Goal: Navigation & Orientation: Find specific page/section

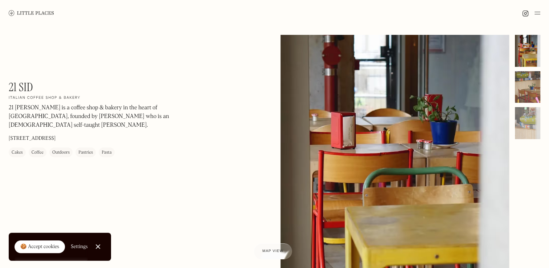
click at [533, 87] on div at bounding box center [527, 87] width 25 height 32
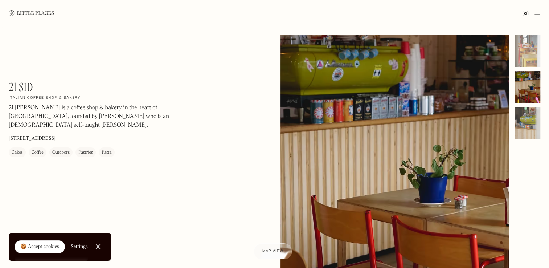
click at [529, 119] on div at bounding box center [527, 123] width 25 height 32
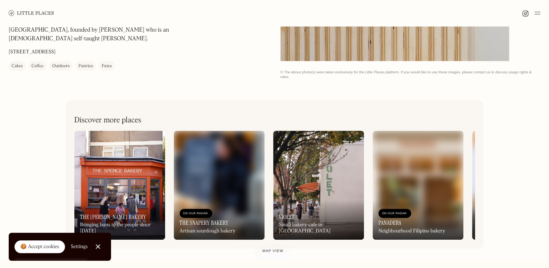
scroll to position [327, 0]
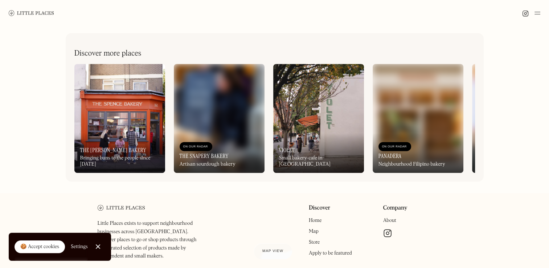
click at [158, 173] on div "On Our Radar The [PERSON_NAME] Bakery Bringing buns to the people since [DATE]" at bounding box center [119, 153] width 91 height 40
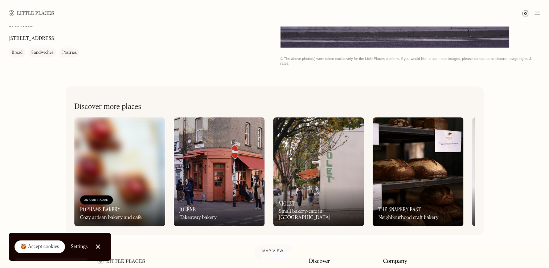
scroll to position [291, 0]
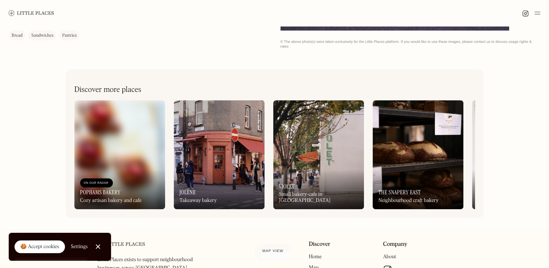
click at [325, 171] on div "On Our Radar Violet Small bakery-cafe in Dalston" at bounding box center [318, 189] width 91 height 40
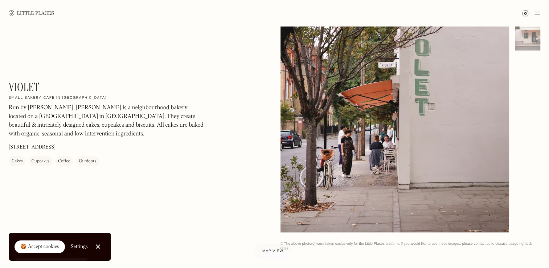
scroll to position [36, 0]
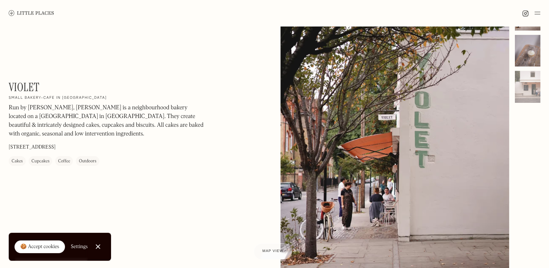
click at [536, 58] on div at bounding box center [527, 51] width 25 height 32
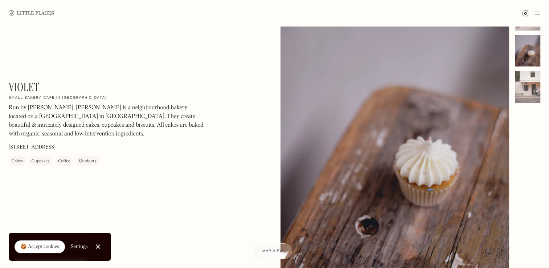
click at [534, 85] on div at bounding box center [527, 87] width 25 height 32
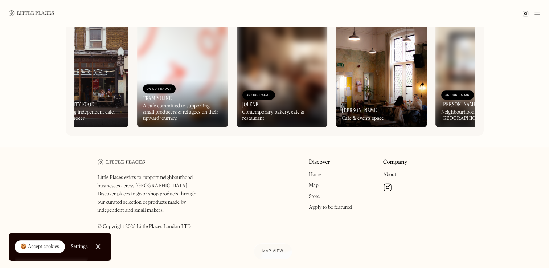
scroll to position [0, 44]
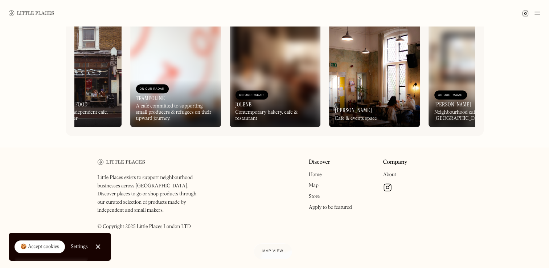
click at [180, 80] on div "On Our Radar Trampoline A café committed to supporting small producers & refuge…" at bounding box center [175, 104] width 91 height 48
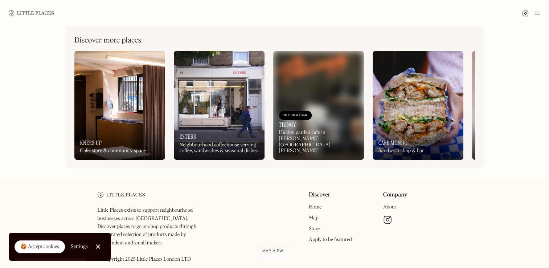
scroll to position [285, 0]
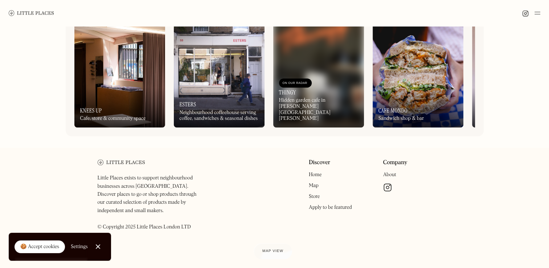
click at [411, 87] on img at bounding box center [418, 73] width 91 height 109
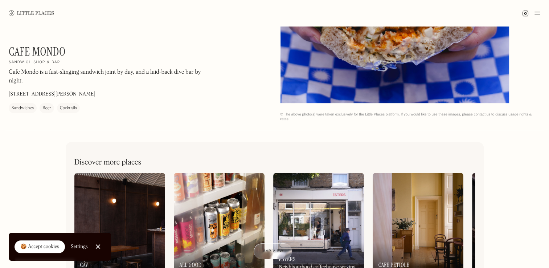
scroll to position [373, 0]
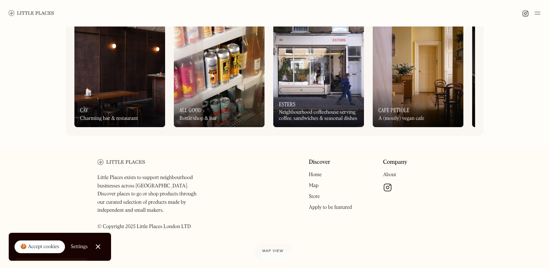
click at [415, 68] on img at bounding box center [418, 72] width 91 height 109
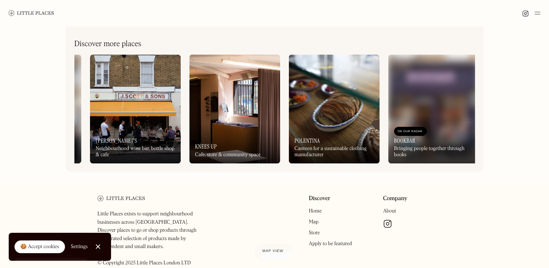
scroll to position [0, 104]
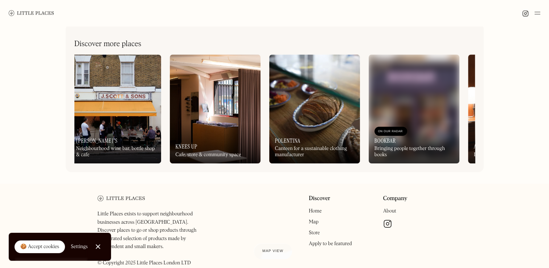
click at [225, 115] on img at bounding box center [215, 108] width 91 height 109
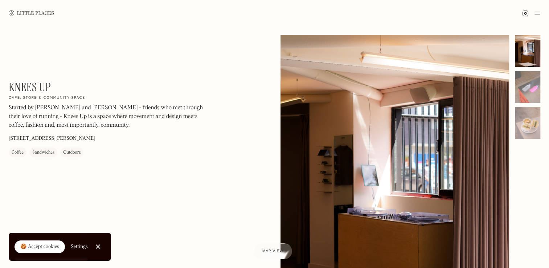
click at [542, 84] on div "Knees Up On Our Radar Cafe, store & community space Started by Matt and Oli - f…" at bounding box center [274, 187] width 549 height 322
click at [534, 85] on div at bounding box center [527, 87] width 25 height 32
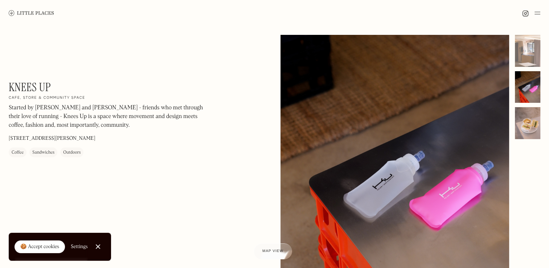
click at [527, 118] on div at bounding box center [527, 123] width 25 height 32
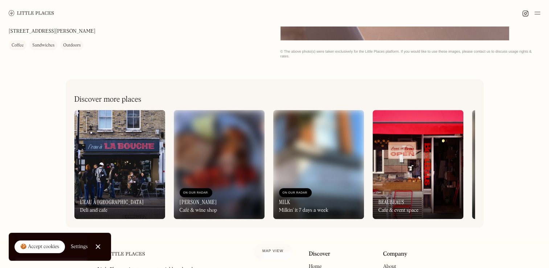
scroll to position [327, 0]
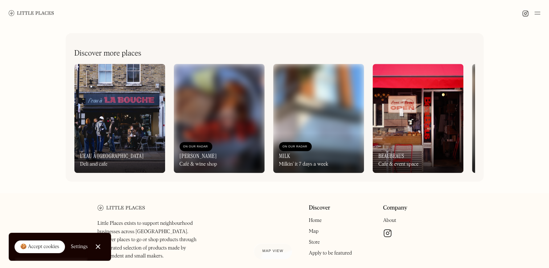
click at [411, 114] on img at bounding box center [418, 118] width 91 height 109
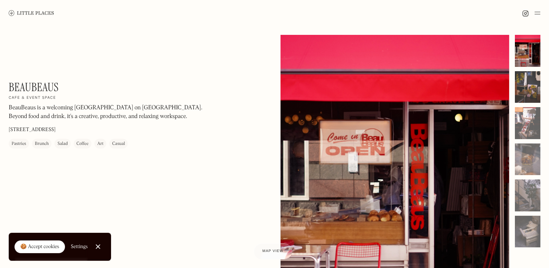
click at [531, 90] on div at bounding box center [527, 87] width 25 height 32
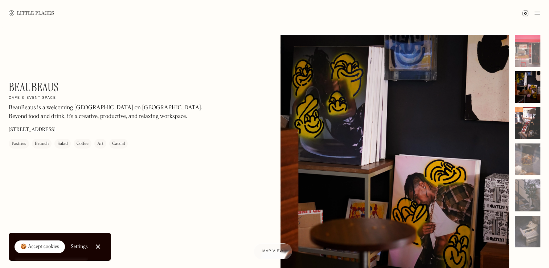
click at [531, 117] on div at bounding box center [527, 123] width 25 height 32
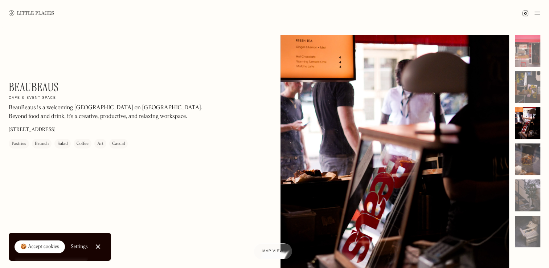
click at [531, 154] on div at bounding box center [527, 159] width 25 height 32
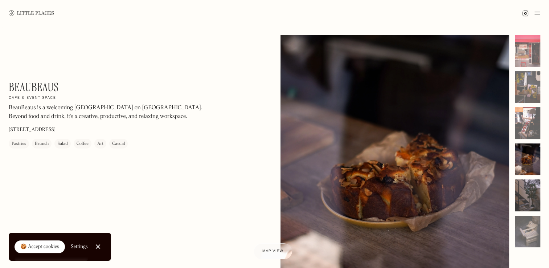
click at [531, 200] on div at bounding box center [527, 195] width 25 height 32
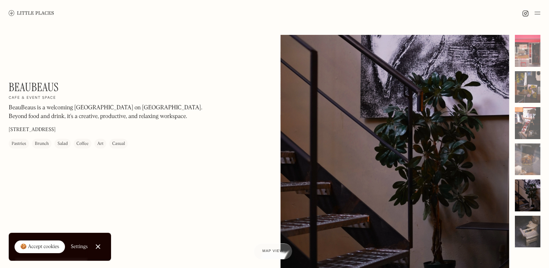
click at [529, 243] on div at bounding box center [527, 232] width 25 height 32
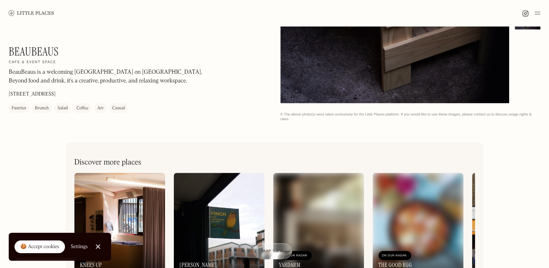
scroll to position [373, 0]
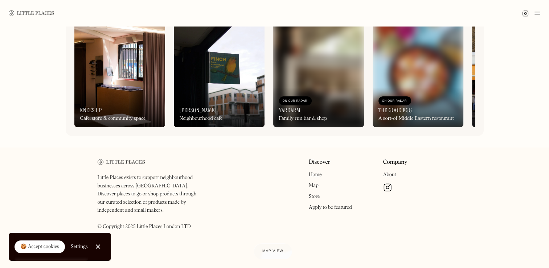
click at [194, 88] on div "On Our Radar Finch Neighbourhood cafe" at bounding box center [219, 107] width 91 height 40
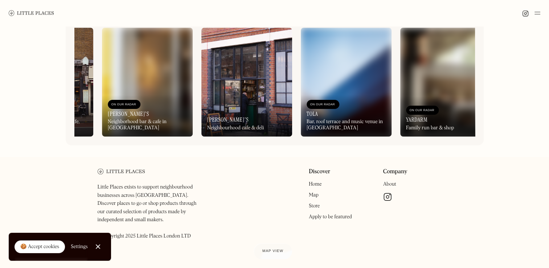
scroll to position [0, 591]
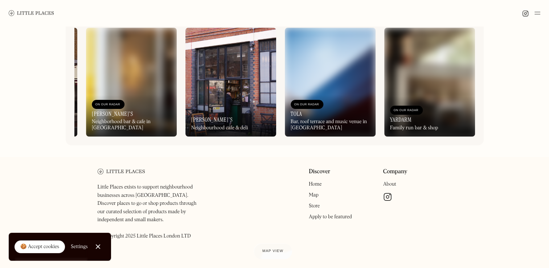
click at [229, 108] on div "On Our Radar Ciro's Neighbourhood cafe & deli" at bounding box center [231, 117] width 91 height 40
click at [198, 86] on img at bounding box center [231, 82] width 91 height 109
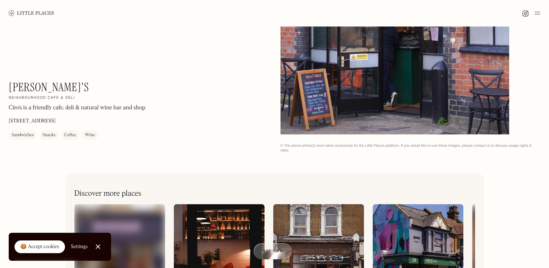
scroll to position [118, 0]
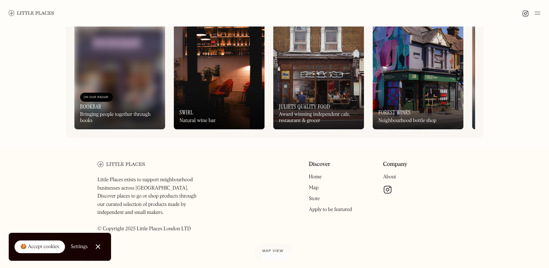
scroll to position [373, 0]
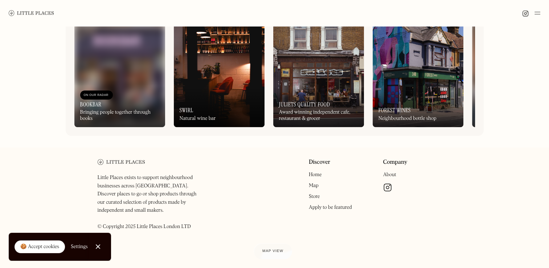
click at [210, 71] on img at bounding box center [219, 72] width 91 height 109
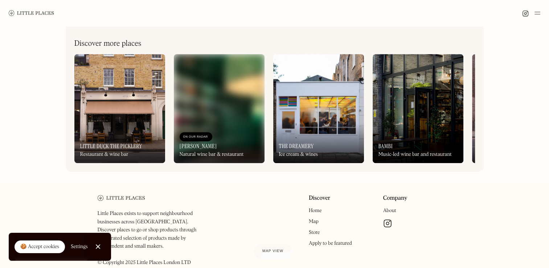
scroll to position [373, 0]
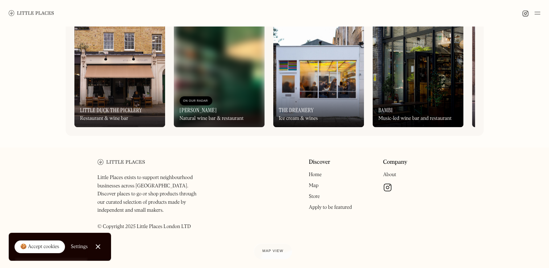
click at [296, 65] on img at bounding box center [318, 72] width 91 height 109
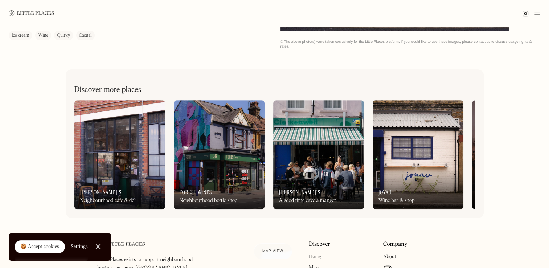
scroll to position [373, 0]
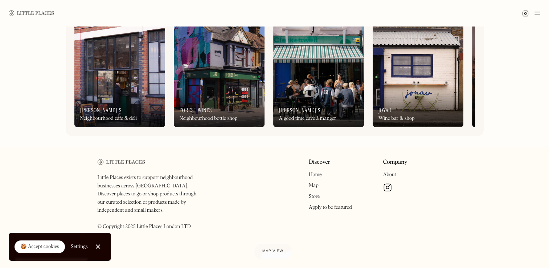
click at [441, 85] on img at bounding box center [418, 72] width 91 height 109
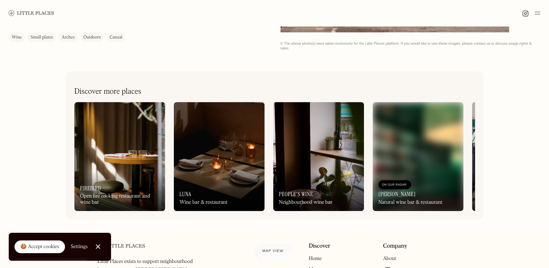
scroll to position [291, 0]
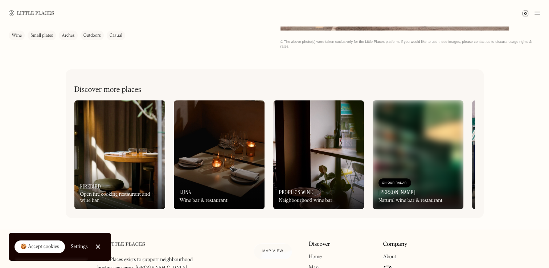
click at [109, 149] on img at bounding box center [119, 154] width 91 height 109
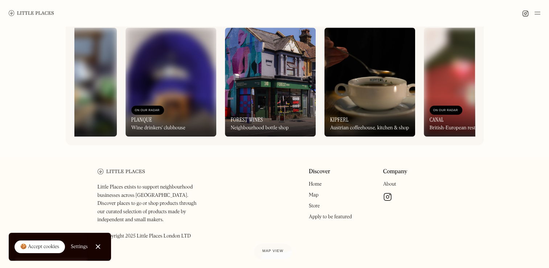
scroll to position [0, 264]
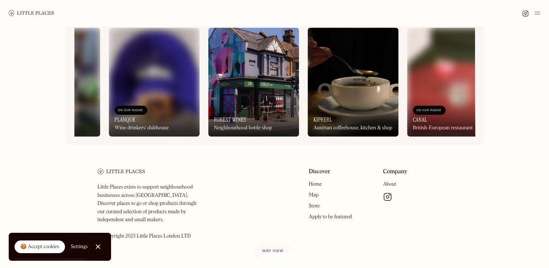
click at [362, 78] on img at bounding box center [353, 82] width 91 height 109
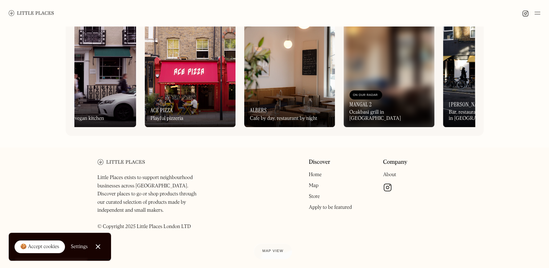
scroll to position [0, 527]
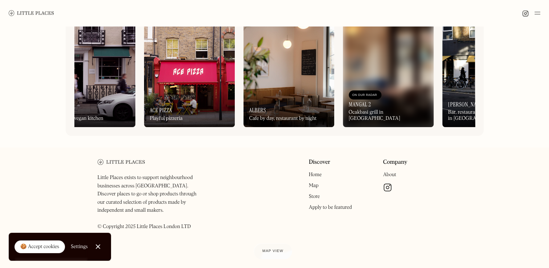
click at [241, 35] on div "On Our Radar [PERSON_NAME] Natural wine bar & restaurant On Our Radar Inis Cana…" at bounding box center [274, 72] width 401 height 109
click at [280, 62] on img at bounding box center [289, 72] width 91 height 109
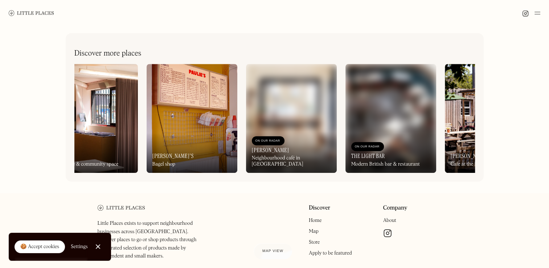
scroll to position [0, 33]
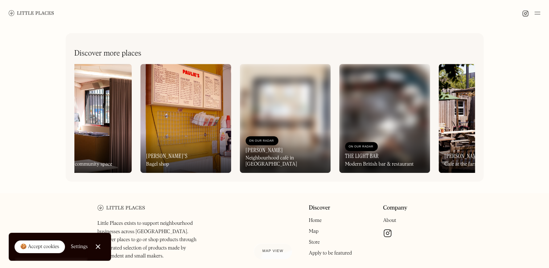
click at [182, 140] on div "On Our Radar Paulie's Bagel shop" at bounding box center [186, 153] width 91 height 40
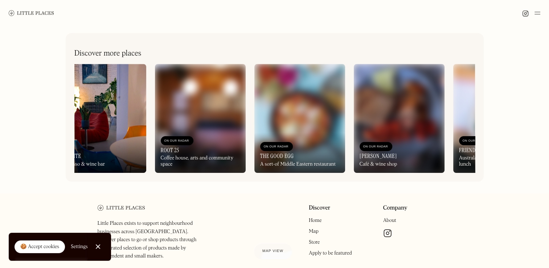
scroll to position [0, 222]
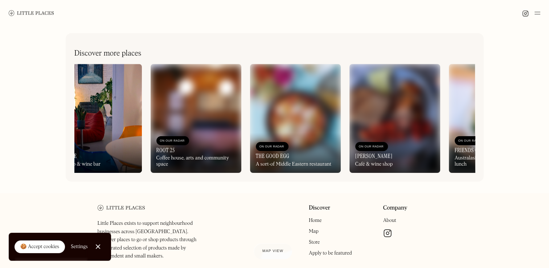
click at [289, 110] on img at bounding box center [295, 118] width 91 height 109
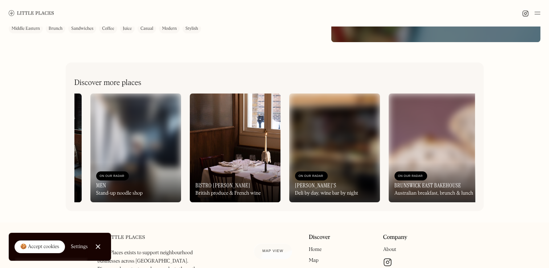
scroll to position [0, 187]
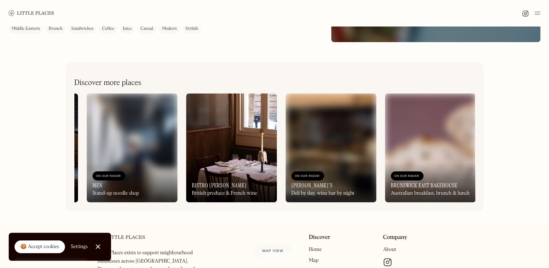
click at [246, 156] on img at bounding box center [231, 147] width 91 height 109
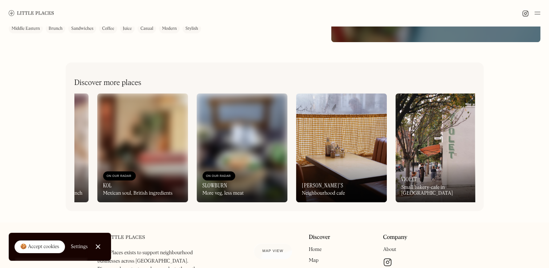
scroll to position [0, 591]
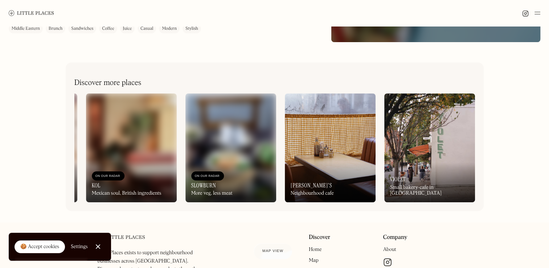
click at [325, 142] on img at bounding box center [330, 147] width 91 height 109
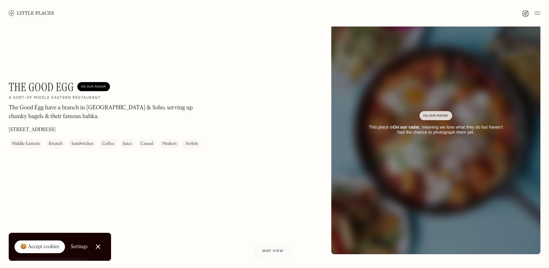
scroll to position [0, 0]
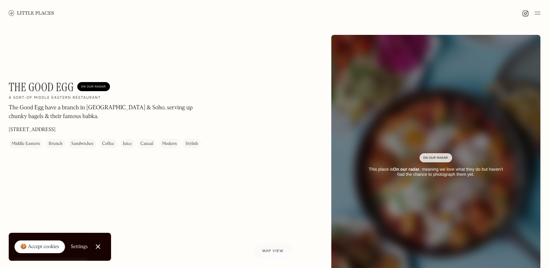
click at [25, 14] on img at bounding box center [31, 12] width 45 height 5
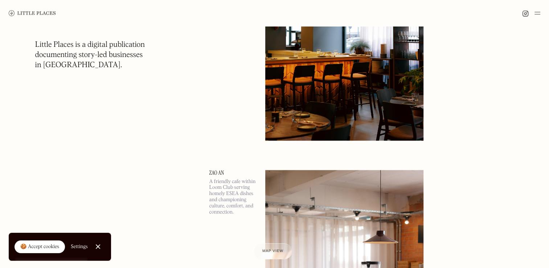
scroll to position [944, 0]
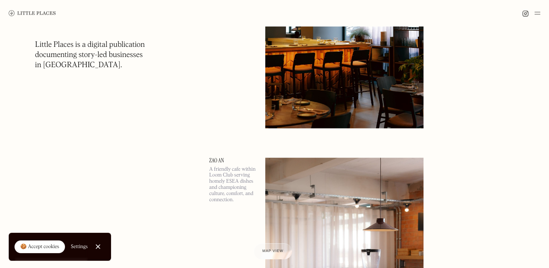
click at [326, 210] on img at bounding box center [344, 272] width 158 height 229
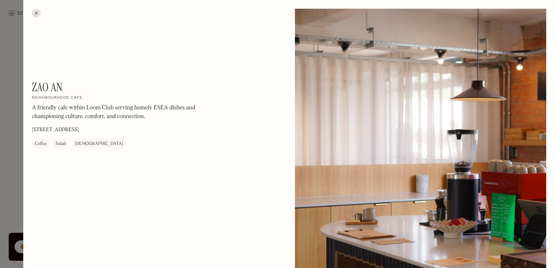
click at [10, 121] on div at bounding box center [277, 134] width 555 height 268
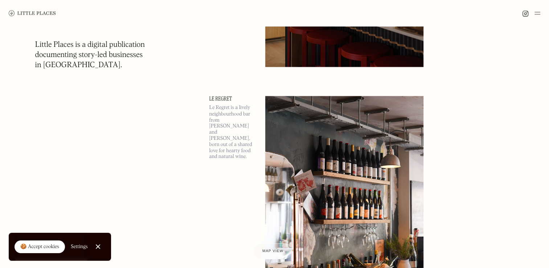
scroll to position [1307, 0]
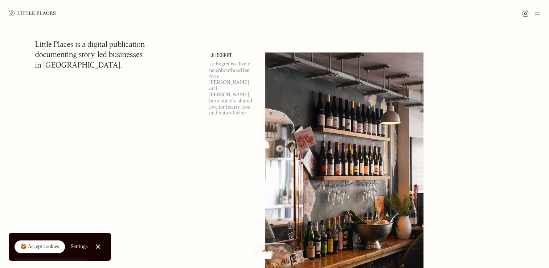
click at [328, 137] on img at bounding box center [344, 166] width 158 height 229
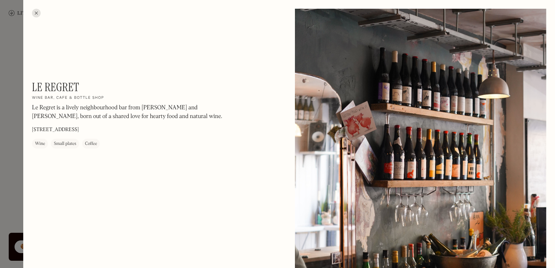
click at [39, 10] on div at bounding box center [36, 13] width 9 height 9
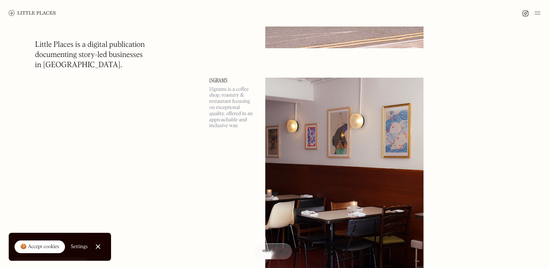
scroll to position [2324, 0]
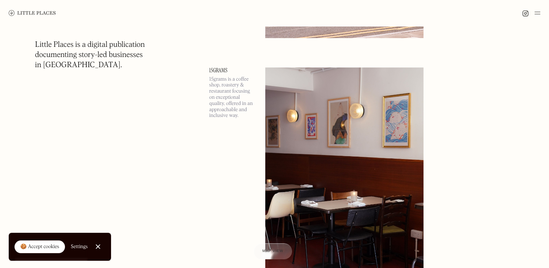
click at [337, 132] on img at bounding box center [344, 182] width 158 height 229
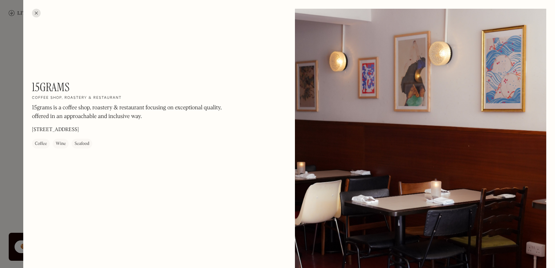
click at [34, 15] on div at bounding box center [36, 13] width 9 height 9
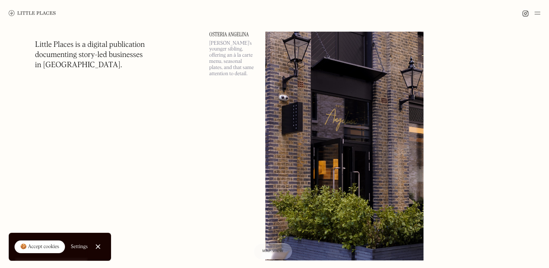
scroll to position [3123, 0]
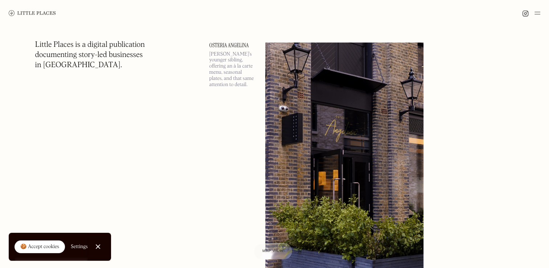
click at [384, 117] on img at bounding box center [344, 156] width 158 height 229
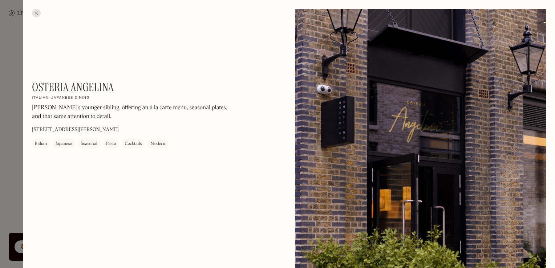
click at [35, 12] on div at bounding box center [36, 13] width 9 height 9
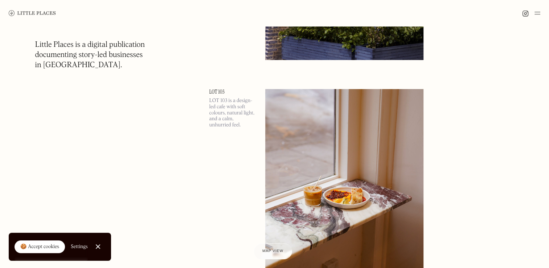
scroll to position [3414, 0]
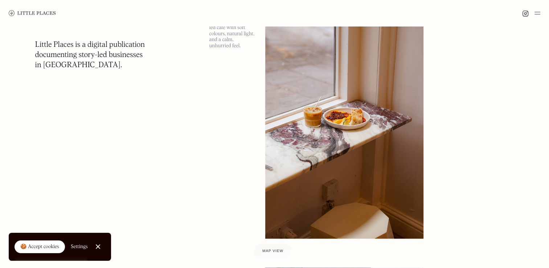
click at [360, 75] on img at bounding box center [344, 124] width 158 height 229
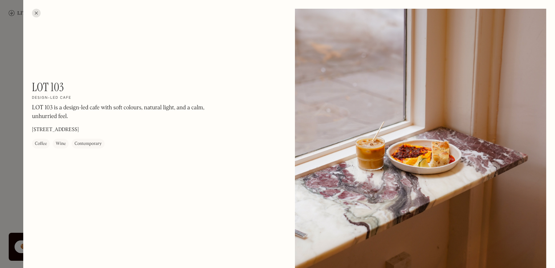
click at [37, 15] on div at bounding box center [36, 13] width 9 height 9
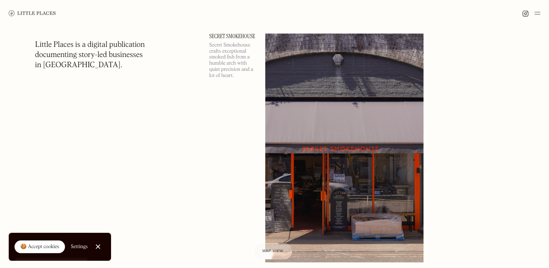
scroll to position [3922, 0]
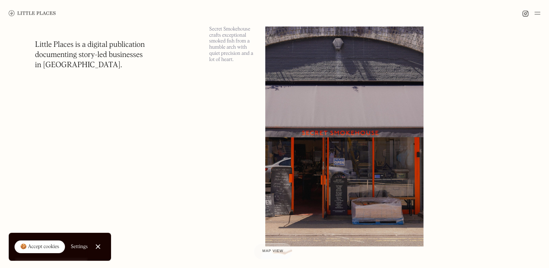
click at [390, 134] on img at bounding box center [344, 131] width 158 height 229
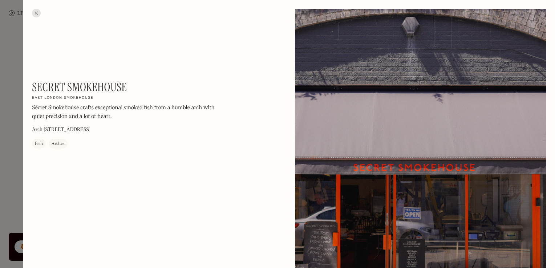
click at [35, 12] on div at bounding box center [36, 13] width 9 height 9
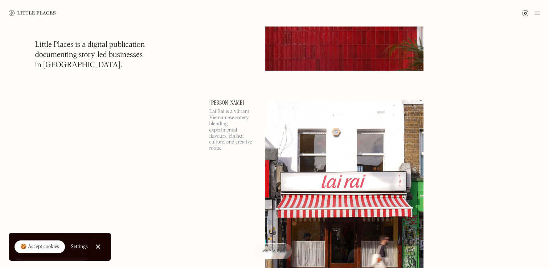
scroll to position [4939, 0]
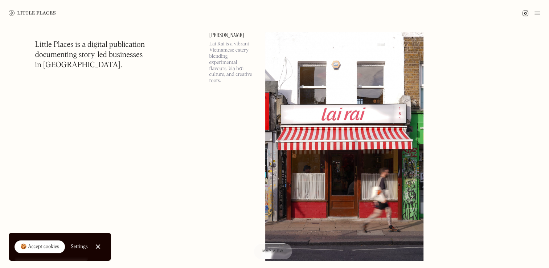
click at [311, 101] on img at bounding box center [344, 146] width 158 height 229
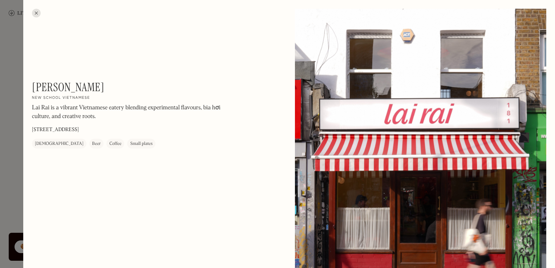
click at [34, 12] on div at bounding box center [36, 13] width 9 height 9
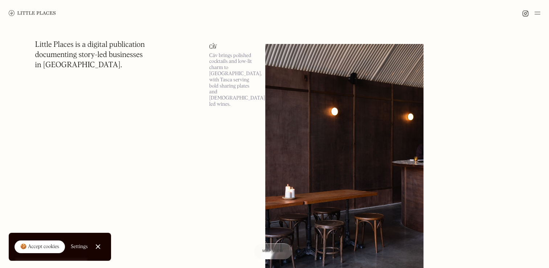
scroll to position [5956, 0]
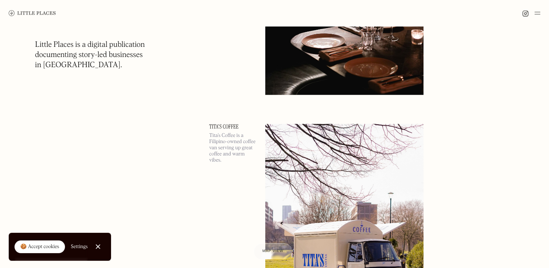
scroll to position [6247, 0]
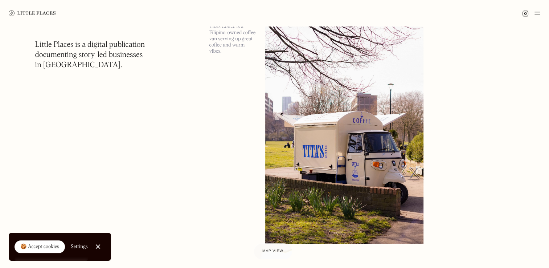
click at [336, 92] on img at bounding box center [344, 129] width 158 height 229
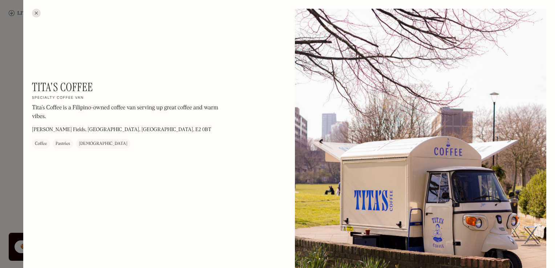
click at [39, 14] on div at bounding box center [36, 13] width 9 height 9
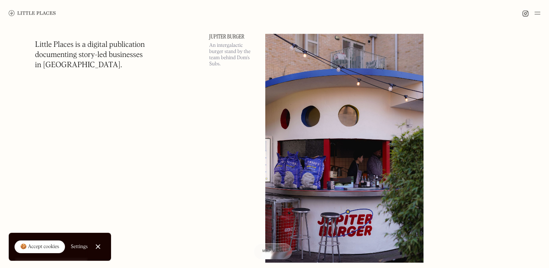
scroll to position [8862, 0]
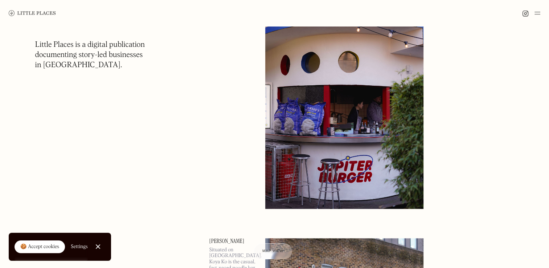
click at [326, 106] on img at bounding box center [344, 94] width 158 height 229
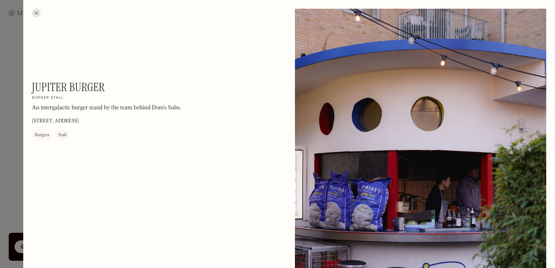
click at [38, 11] on div at bounding box center [36, 13] width 9 height 9
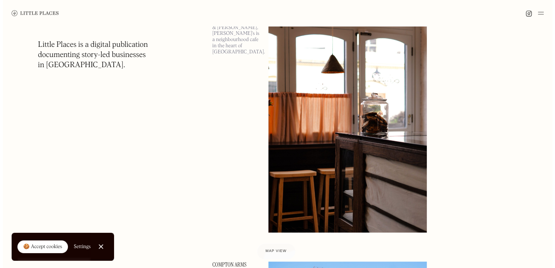
scroll to position [9370, 0]
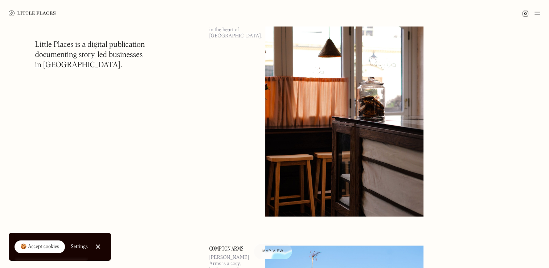
click at [352, 134] on img at bounding box center [344, 102] width 158 height 229
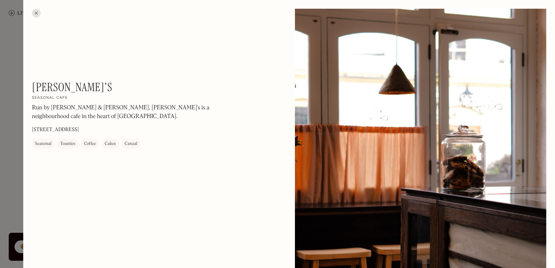
click at [36, 9] on div at bounding box center [36, 13] width 9 height 9
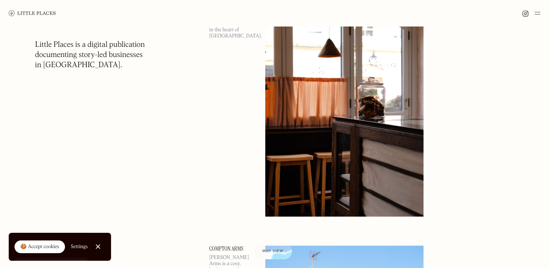
click at [346, 131] on img at bounding box center [344, 102] width 158 height 229
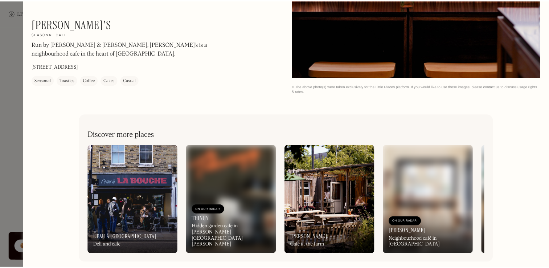
scroll to position [1209, 0]
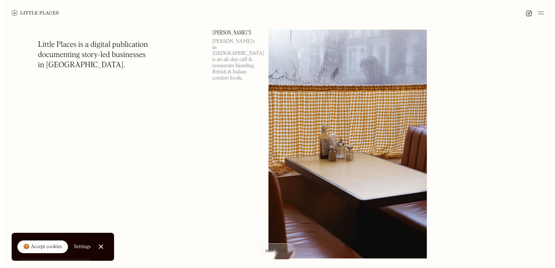
scroll to position [9842, 0]
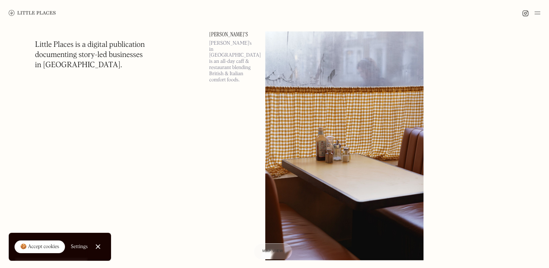
click at [328, 120] on img at bounding box center [344, 146] width 158 height 229
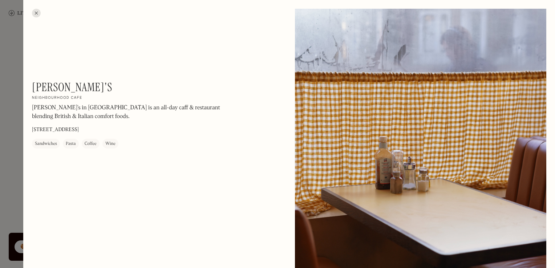
click at [38, 14] on div at bounding box center [36, 13] width 9 height 9
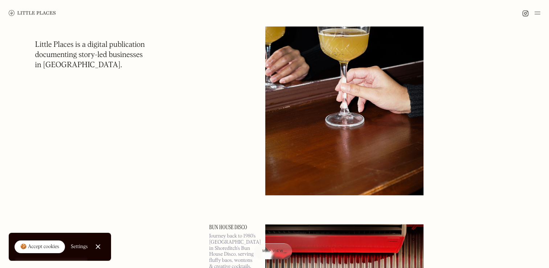
scroll to position [10351, 0]
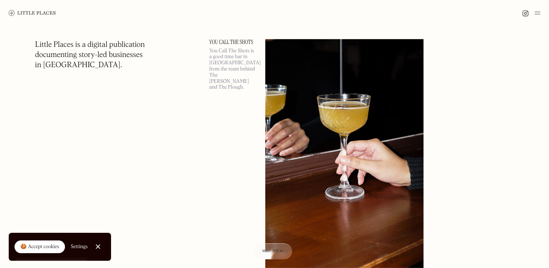
click at [327, 145] on img at bounding box center [344, 153] width 158 height 229
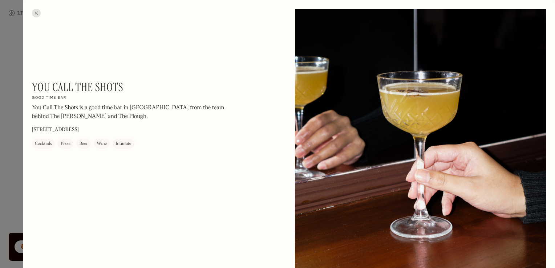
click at [35, 12] on div at bounding box center [36, 13] width 9 height 9
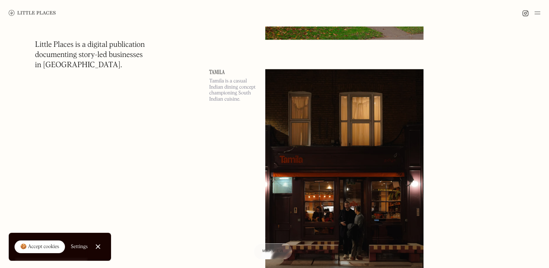
scroll to position [12421, 0]
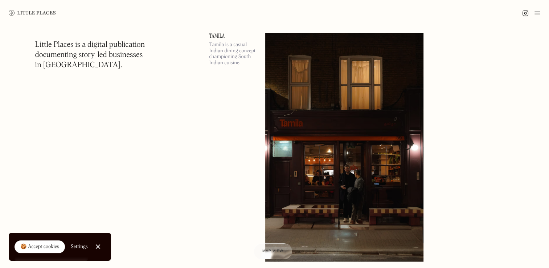
click at [374, 150] on img at bounding box center [344, 147] width 158 height 229
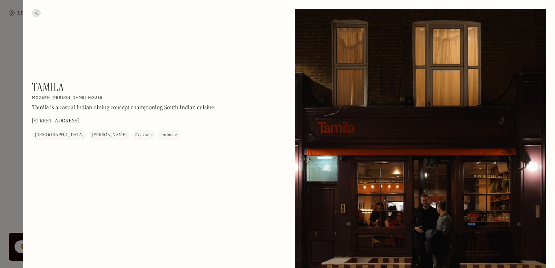
click at [35, 17] on div at bounding box center [36, 13] width 9 height 9
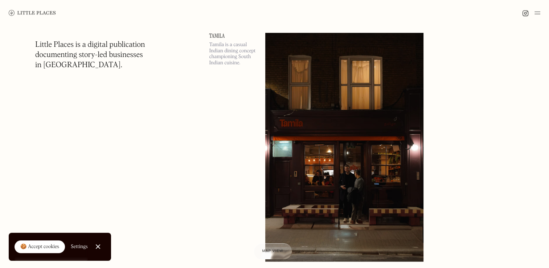
scroll to position [12639, 0]
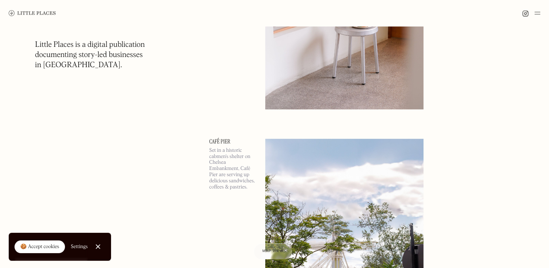
scroll to position [14418, 0]
